Goal: Task Accomplishment & Management: Use online tool/utility

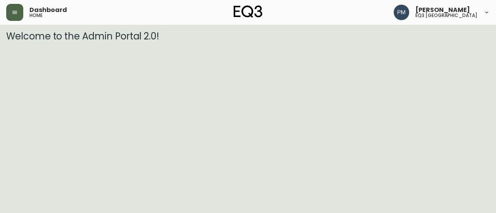
click at [13, 14] on icon "button" at bounding box center [15, 12] width 6 height 6
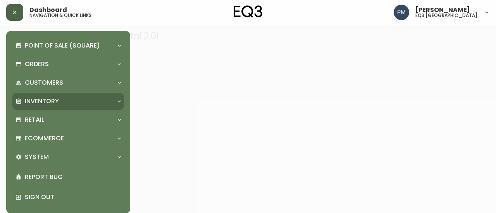
click at [42, 102] on p "Inventory" at bounding box center [42, 101] width 34 height 9
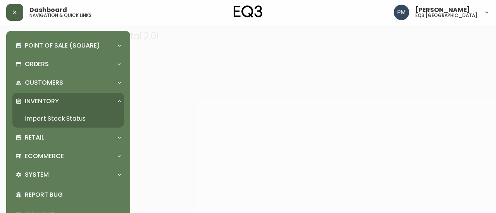
click at [50, 117] on link "Import Stock Status" at bounding box center [68, 119] width 112 height 18
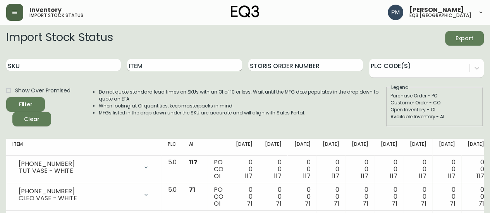
click at [161, 67] on input "Item" at bounding box center [184, 65] width 115 height 12
click at [6, 97] on button "Filter" at bounding box center [25, 104] width 39 height 15
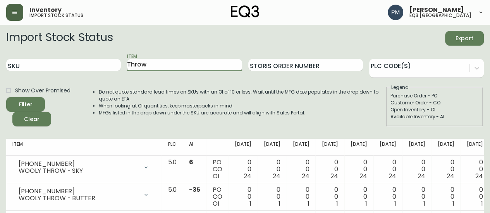
click at [131, 63] on input "Throw" at bounding box center [184, 65] width 115 height 12
click at [6, 97] on button "Filter" at bounding box center [25, 104] width 39 height 15
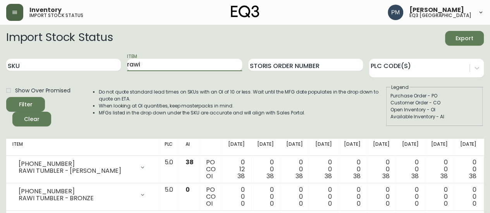
click at [139, 65] on input "rawi" at bounding box center [184, 65] width 115 height 12
click at [6, 97] on button "Filter" at bounding box center [25, 104] width 39 height 15
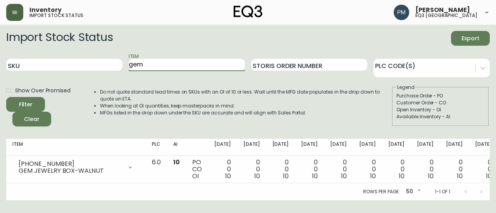
click at [172, 65] on input "gem" at bounding box center [187, 65] width 116 height 12
click at [6, 97] on button "Filter" at bounding box center [25, 104] width 39 height 15
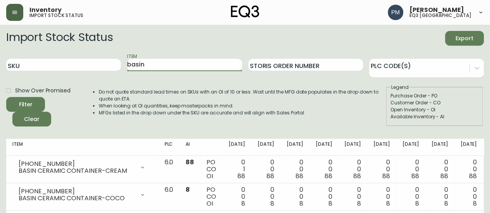
click at [136, 65] on input "basin" at bounding box center [184, 65] width 115 height 12
click at [6, 97] on button "Filter" at bounding box center [25, 104] width 39 height 15
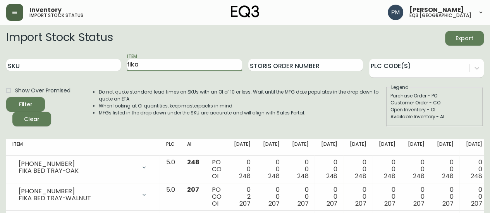
click at [136, 63] on input "fika" at bounding box center [184, 65] width 115 height 12
click at [6, 97] on button "Filter" at bounding box center [25, 104] width 39 height 15
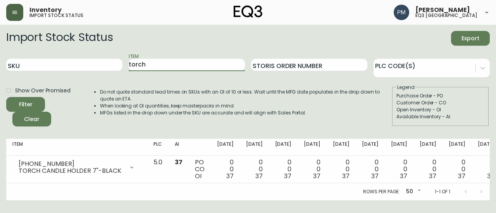
click at [131, 69] on input "torch" at bounding box center [187, 65] width 116 height 12
click at [6, 97] on button "Filter" at bounding box center [25, 104] width 39 height 15
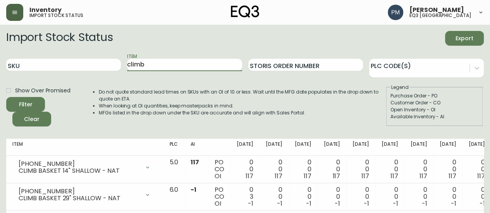
click at [170, 65] on input "climb" at bounding box center [184, 65] width 115 height 12
click at [6, 97] on button "Filter" at bounding box center [25, 104] width 39 height 15
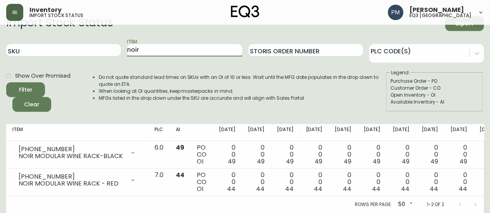
scroll to position [20, 0]
click at [174, 46] on input "noir" at bounding box center [184, 50] width 115 height 12
type input "figure"
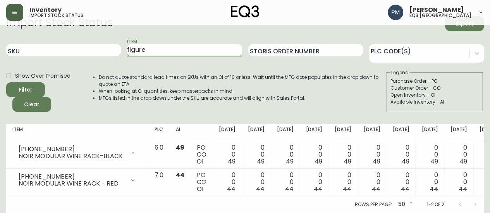
click at [6, 83] on button "Filter" at bounding box center [25, 90] width 39 height 15
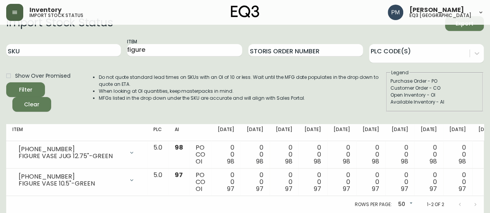
click at [148, 88] on li "When looking at OI quantities, keep masterpacks in mind." at bounding box center [242, 91] width 287 height 7
